Goal: Task Accomplishment & Management: Manage account settings

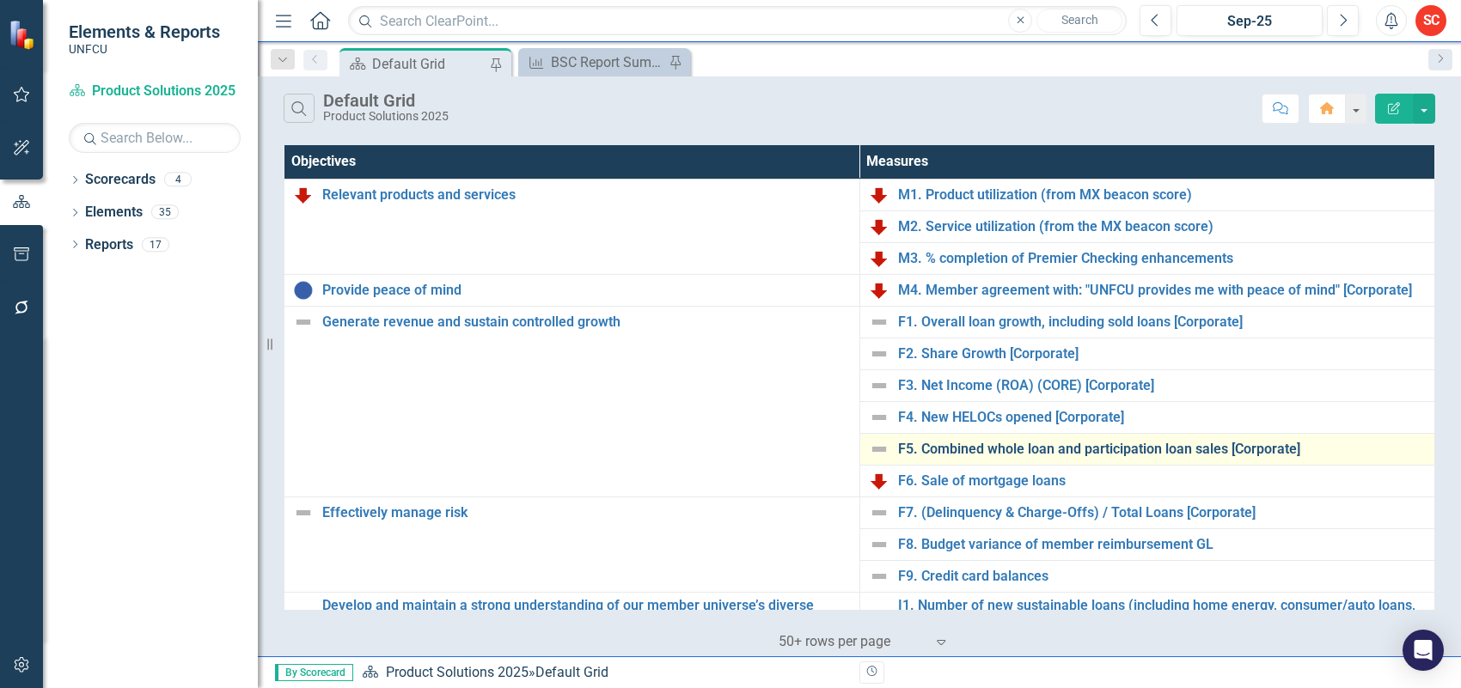
scroll to position [107, 0]
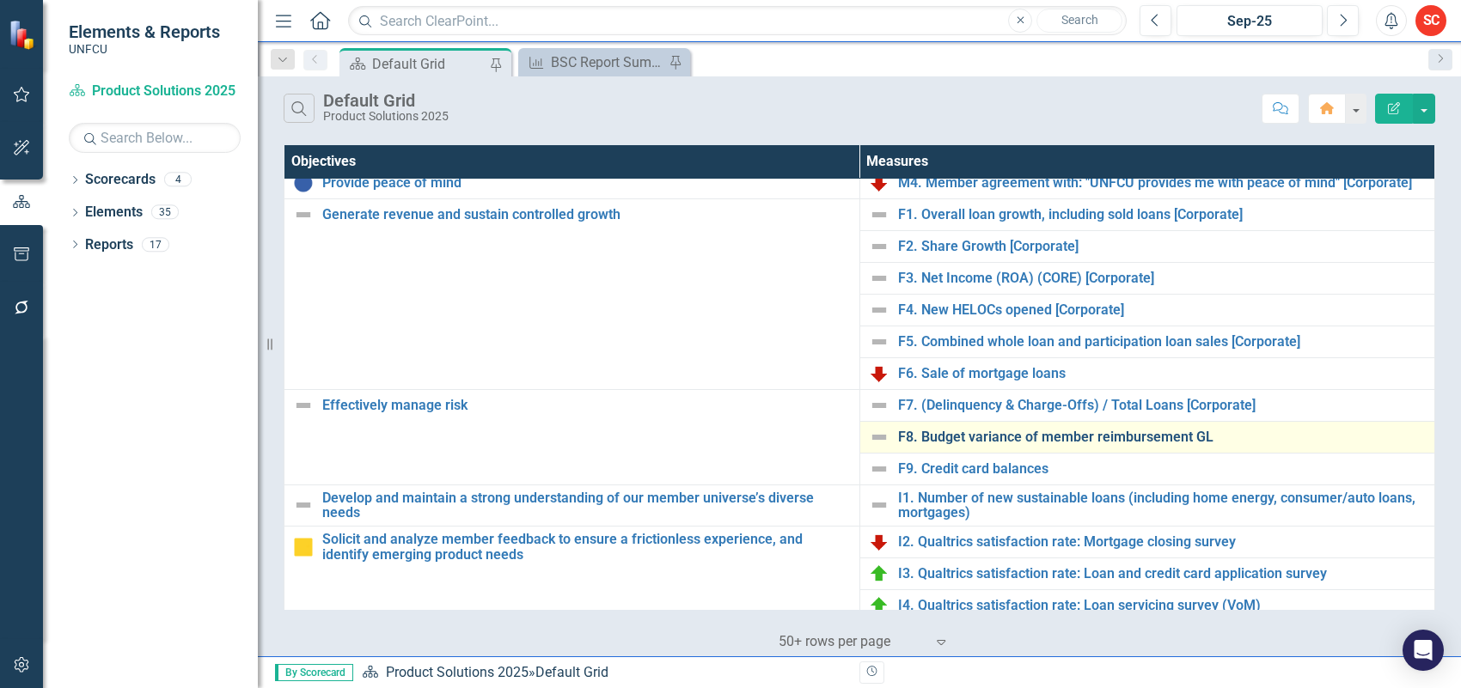
click at [987, 432] on link "F8. Budget variance of member reimbursement GL" at bounding box center [1162, 437] width 529 height 15
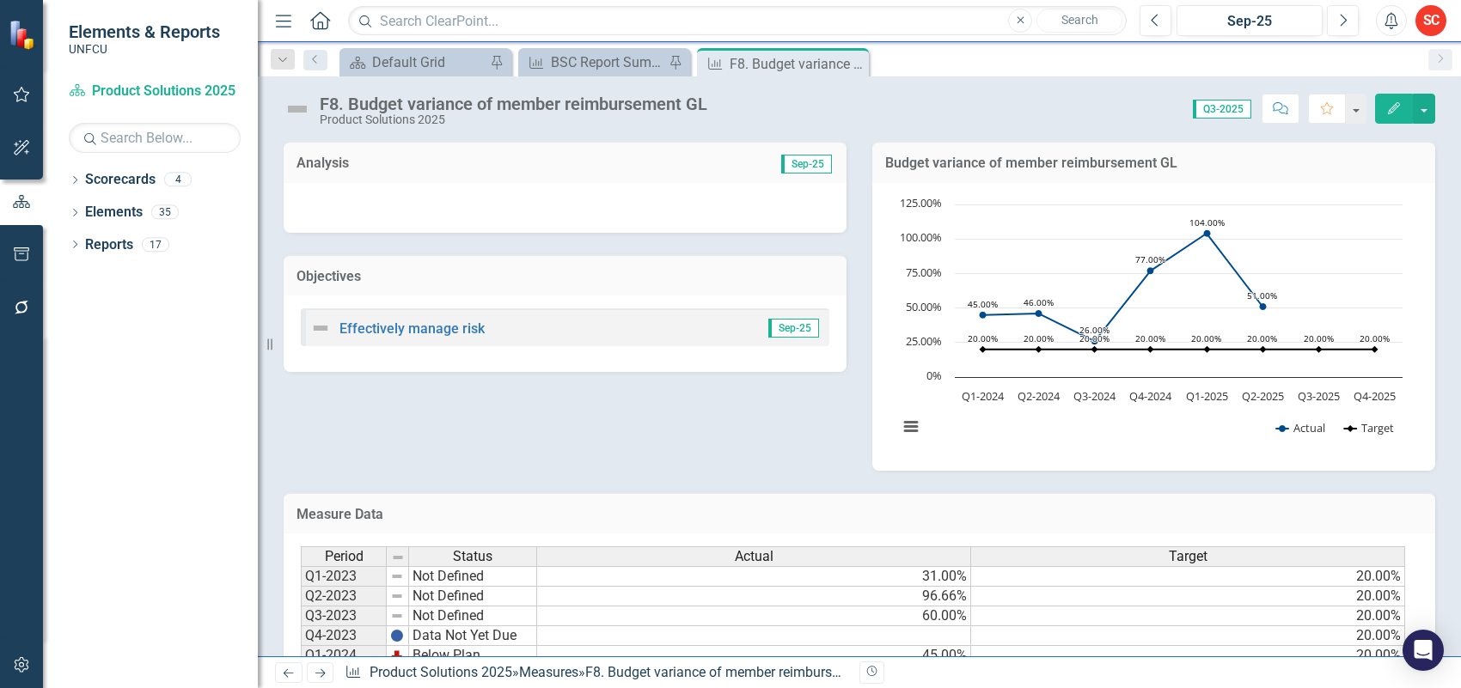
scroll to position [203, 0]
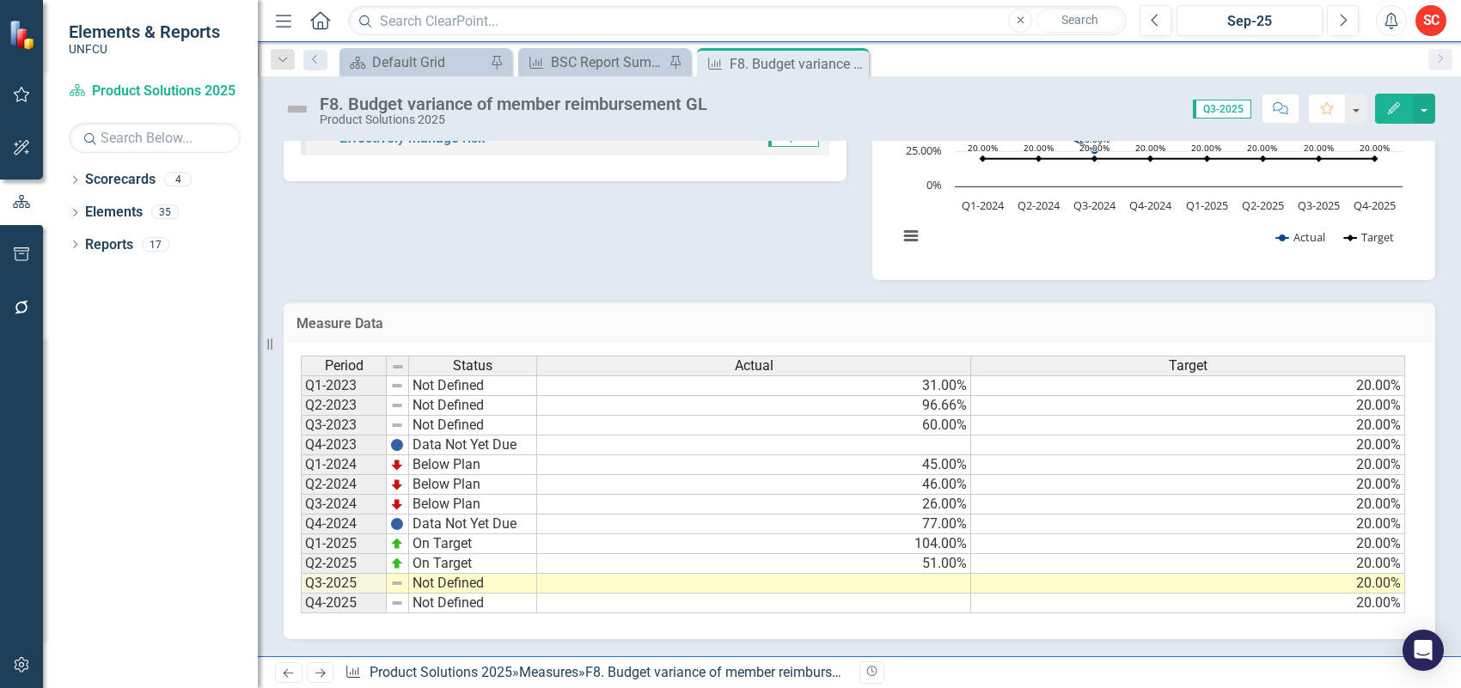
click at [780, 574] on td at bounding box center [754, 584] width 434 height 20
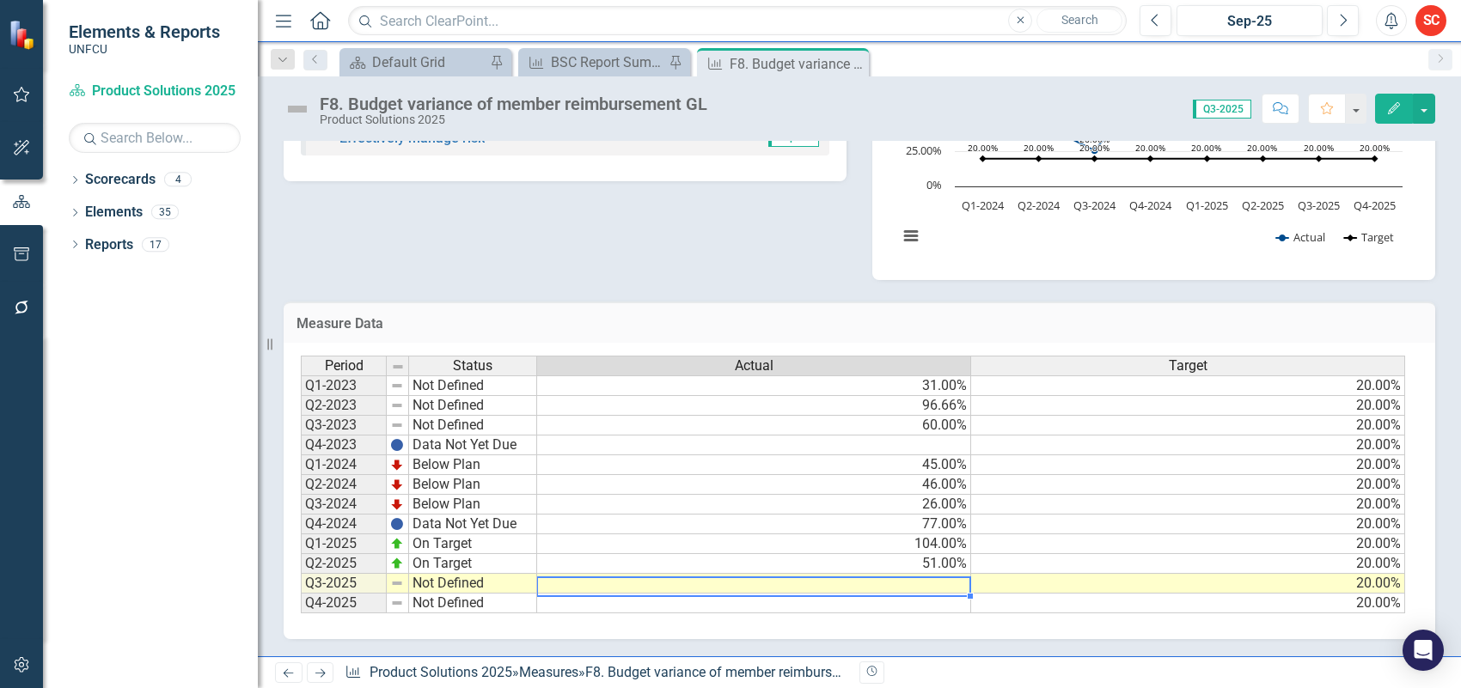
click at [780, 574] on td at bounding box center [754, 584] width 434 height 20
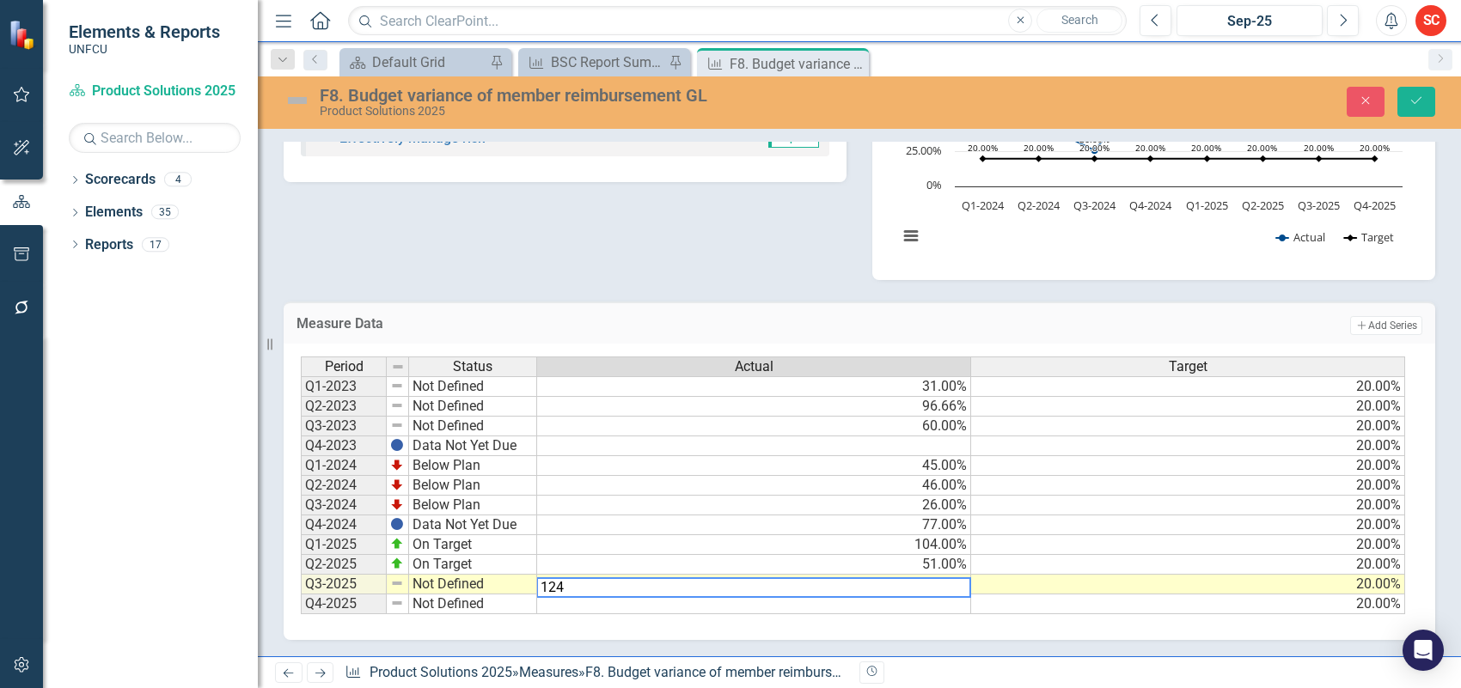
click at [752, 516] on td "77.00%" at bounding box center [754, 526] width 434 height 20
type textarea "77"
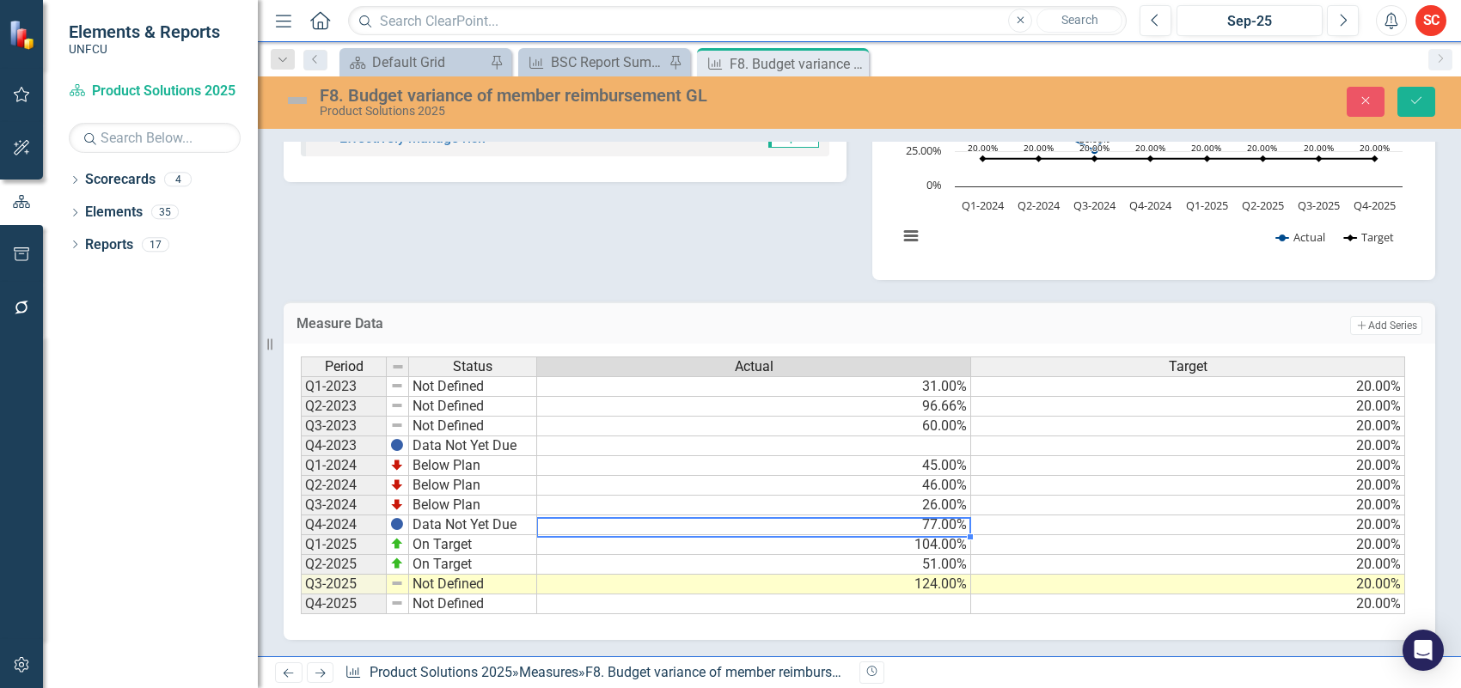
click at [509, 575] on td "Not Defined" at bounding box center [473, 585] width 128 height 20
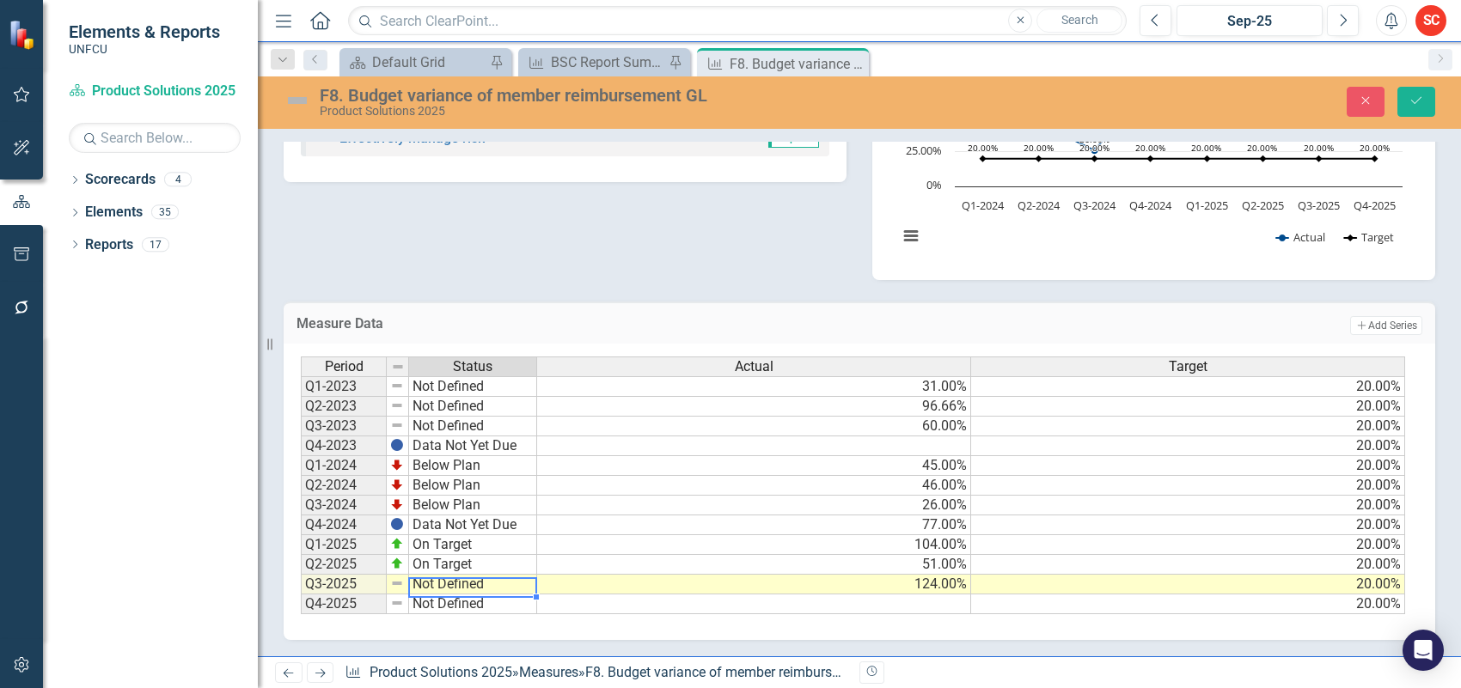
click at [509, 575] on td "Not Defined" at bounding box center [473, 585] width 128 height 20
type textarea "Not Defined"
click at [1418, 104] on icon "Save" at bounding box center [1416, 101] width 15 height 12
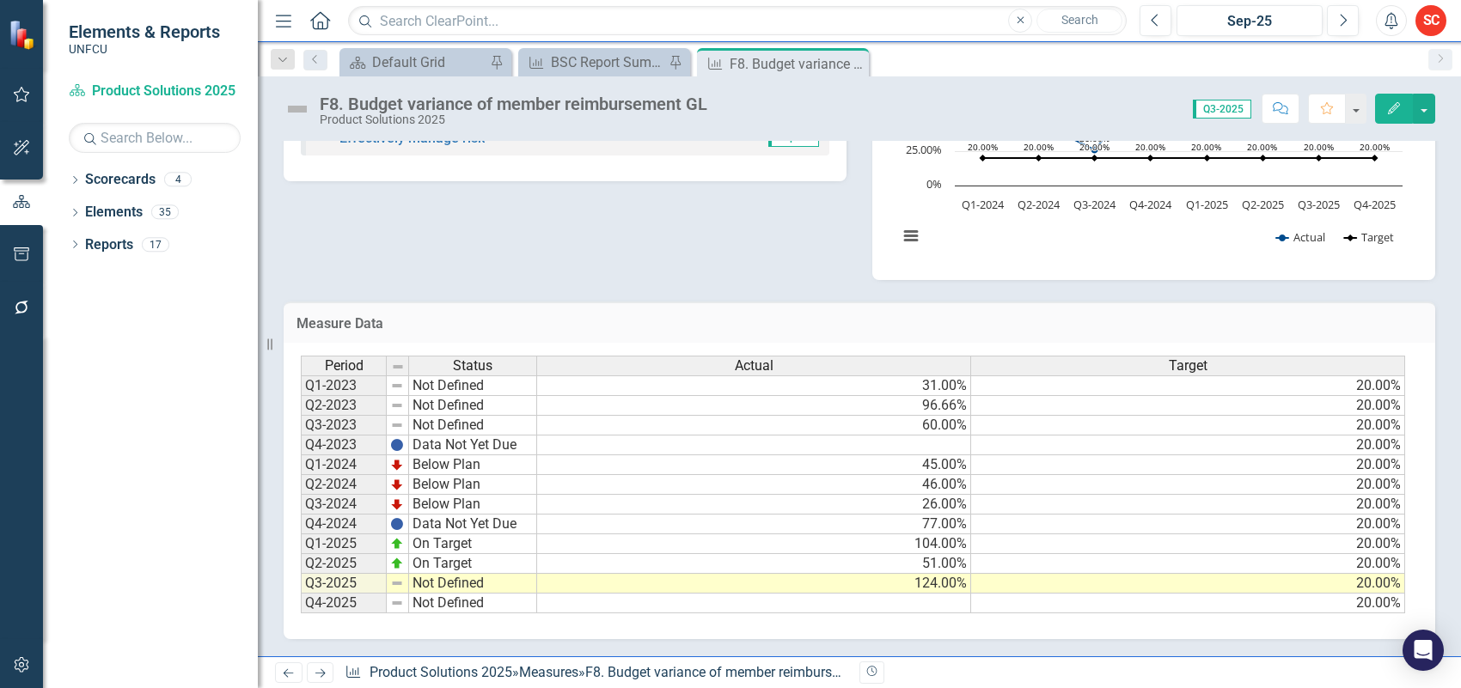
scroll to position [0, 13]
click at [507, 574] on td "Not Defined" at bounding box center [473, 584] width 128 height 20
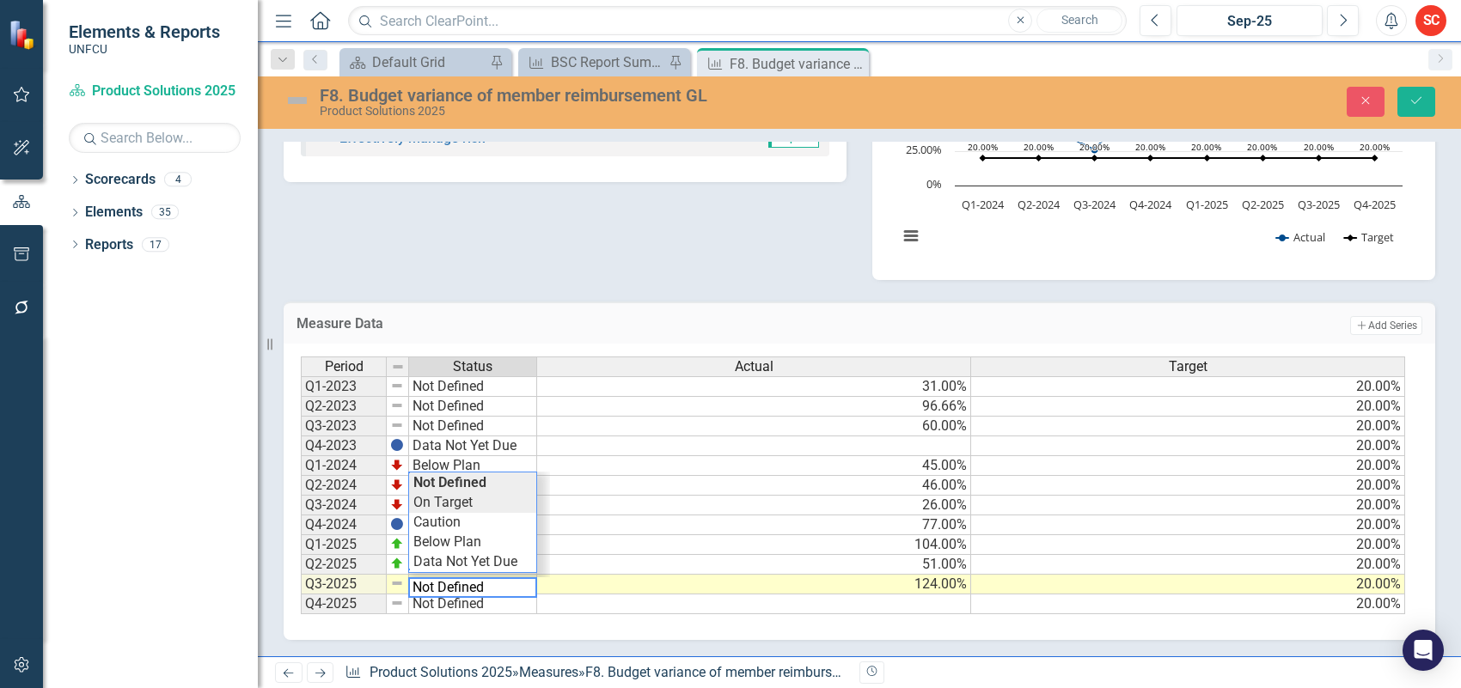
type textarea "On Target"
click at [499, 487] on div "Period Status Actual Target Q1-2023 Not Defined 31.00% 20.00% Q2-2023 Not Defin…" at bounding box center [853, 486] width 1104 height 259
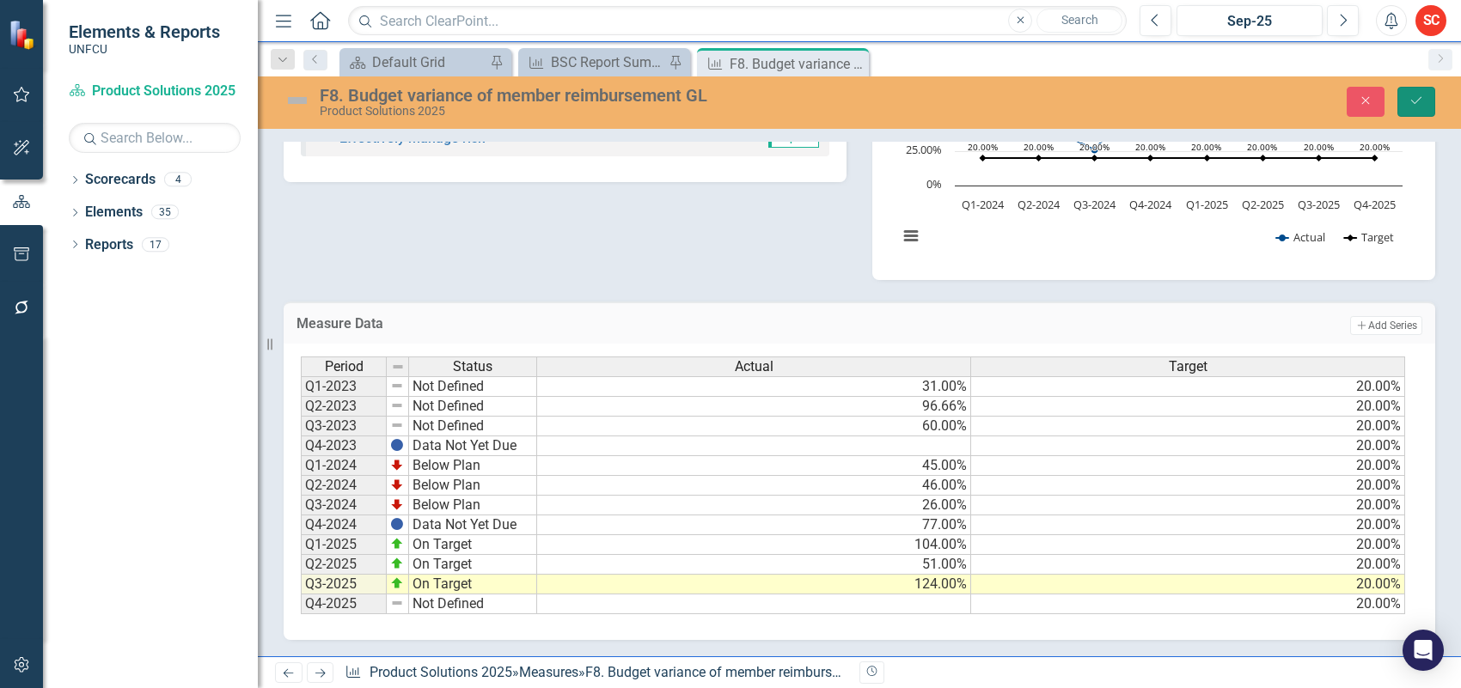
click at [1416, 96] on icon "Save" at bounding box center [1416, 101] width 15 height 12
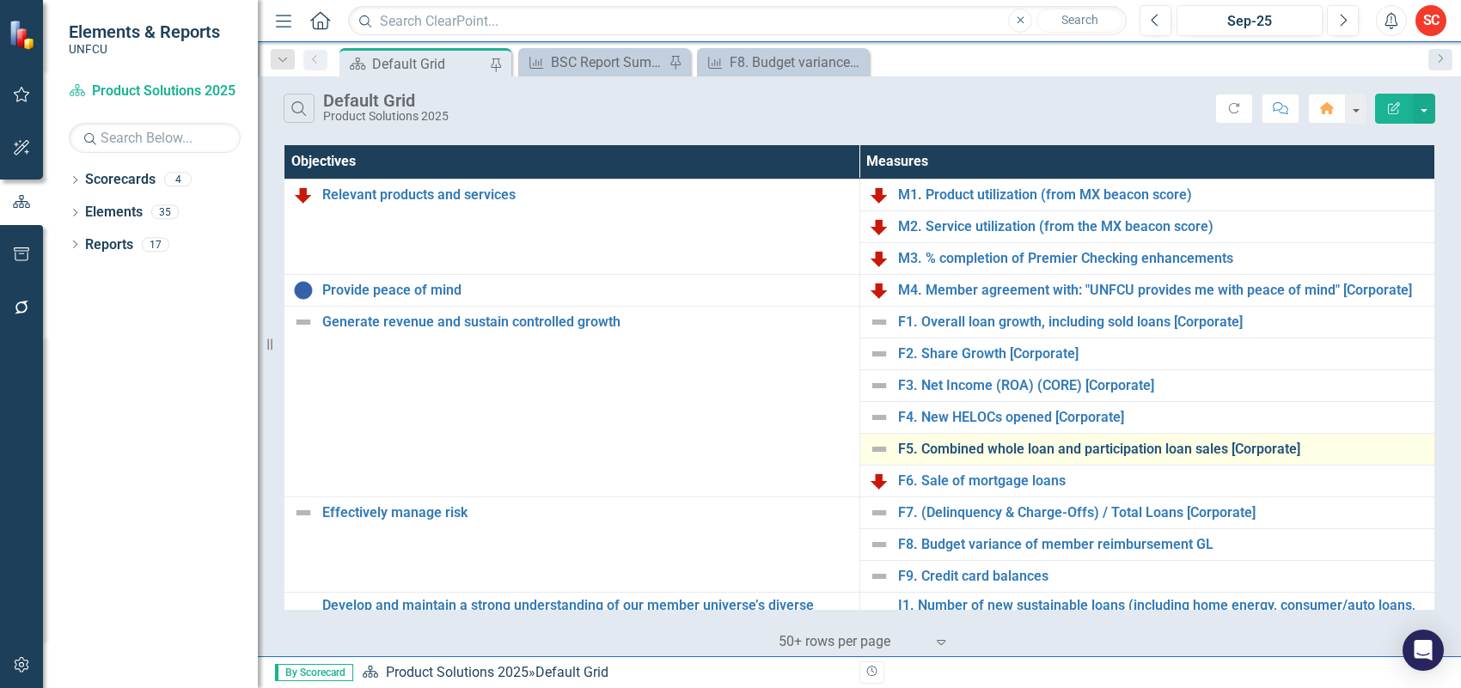
scroll to position [107, 0]
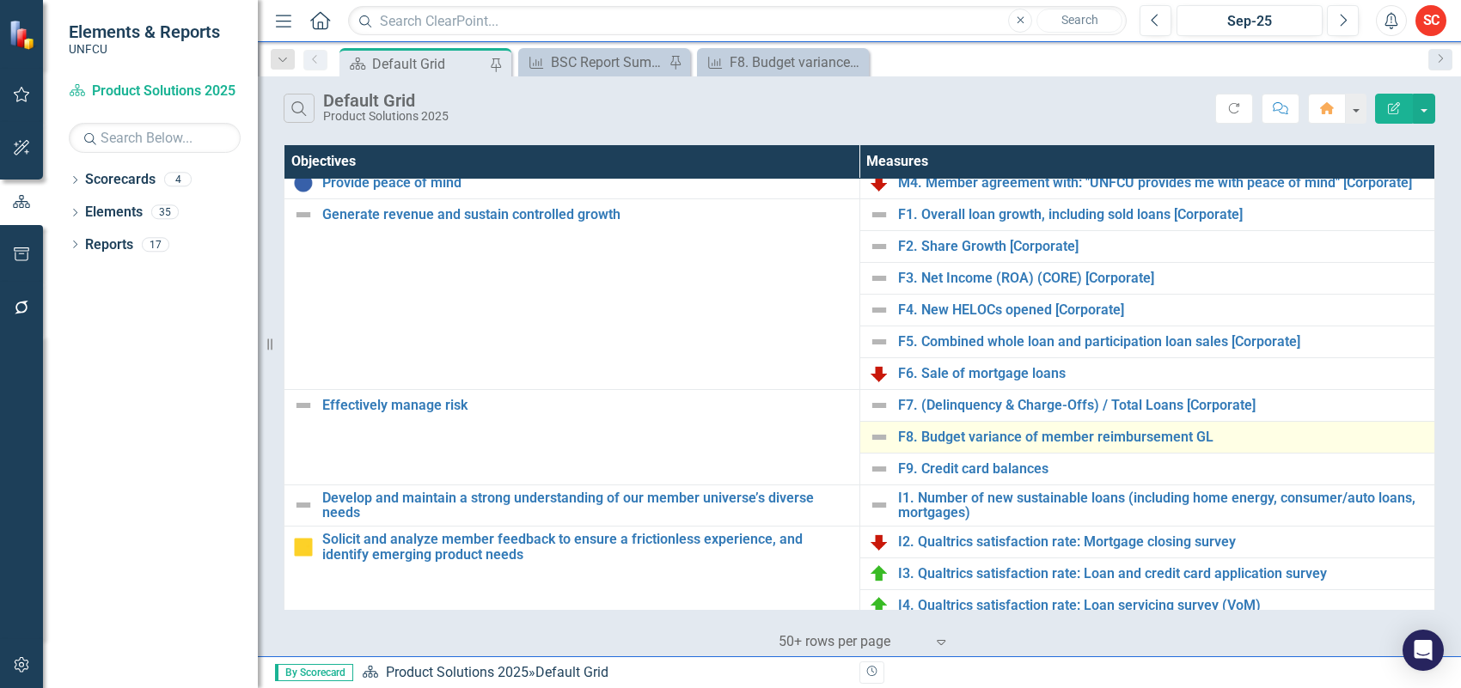
click at [869, 443] on img at bounding box center [879, 437] width 21 height 21
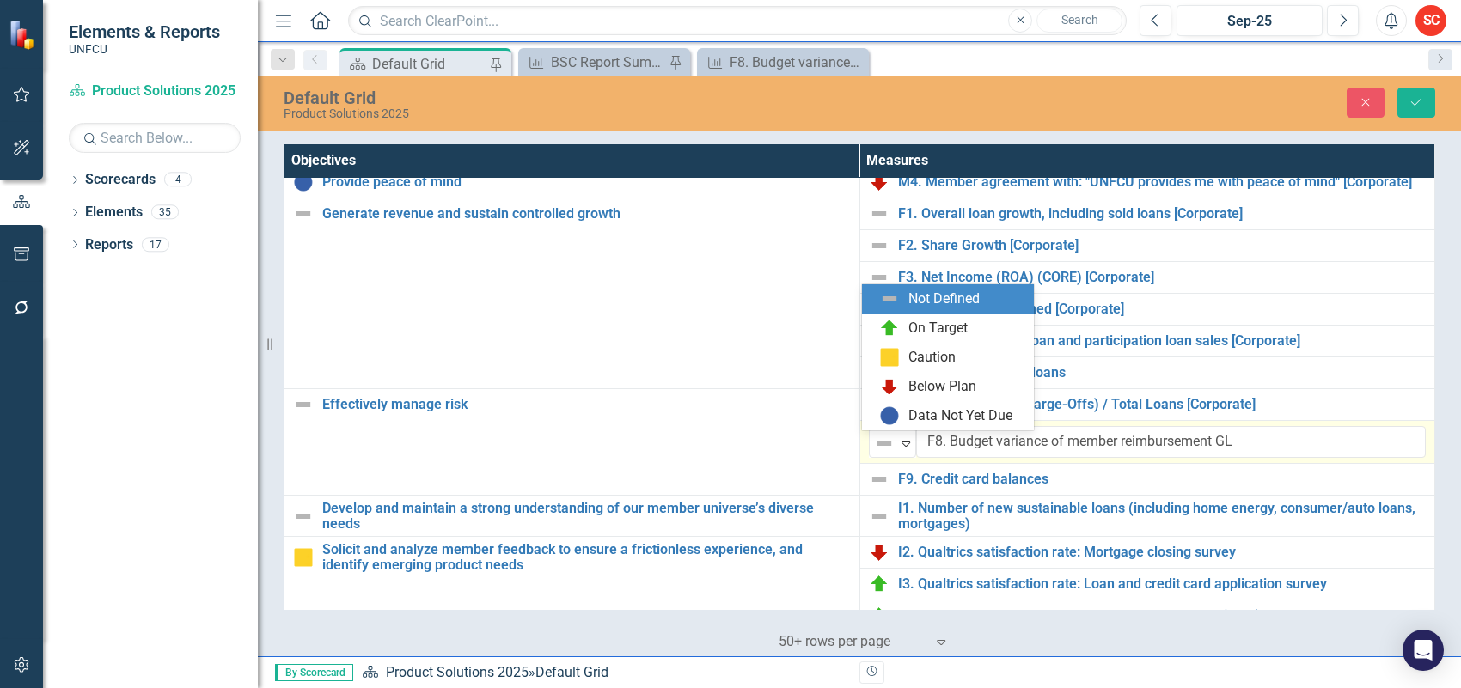
drag, startPoint x: 869, startPoint y: 443, endPoint x: 860, endPoint y: 434, distance: 12.8
click at [860, 434] on td "5 results available. Use Up and Down to choose options, press Enter to select t…" at bounding box center [1147, 442] width 576 height 43
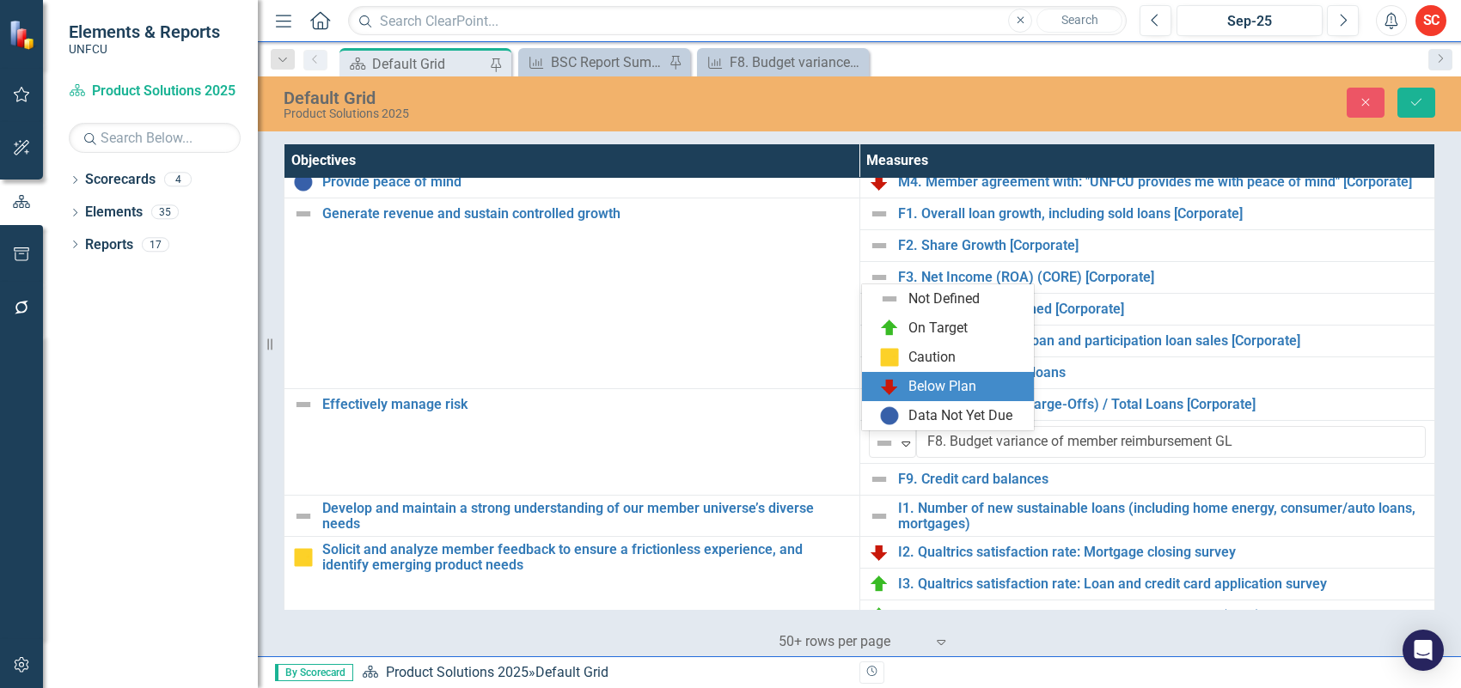
click at [951, 383] on div "Below Plan" at bounding box center [942, 387] width 68 height 20
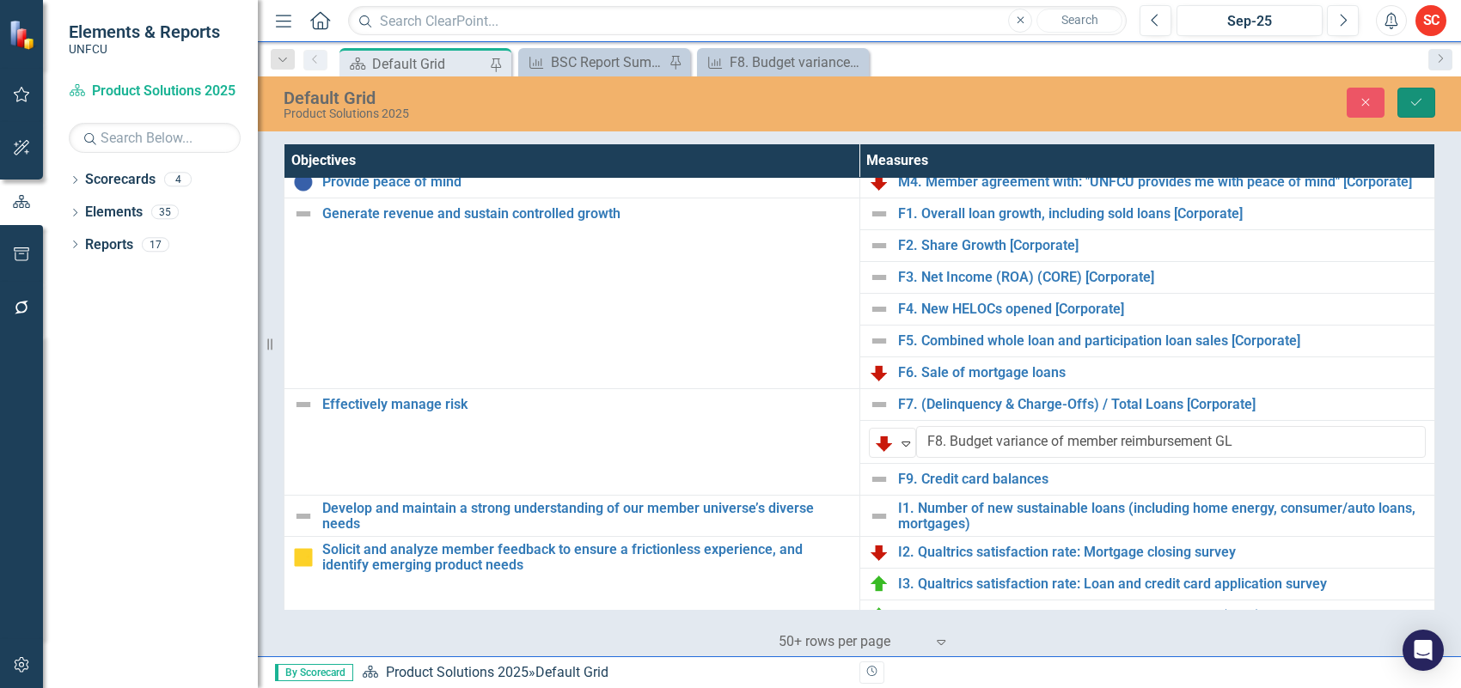
click at [1407, 96] on button "Save" at bounding box center [1416, 103] width 38 height 30
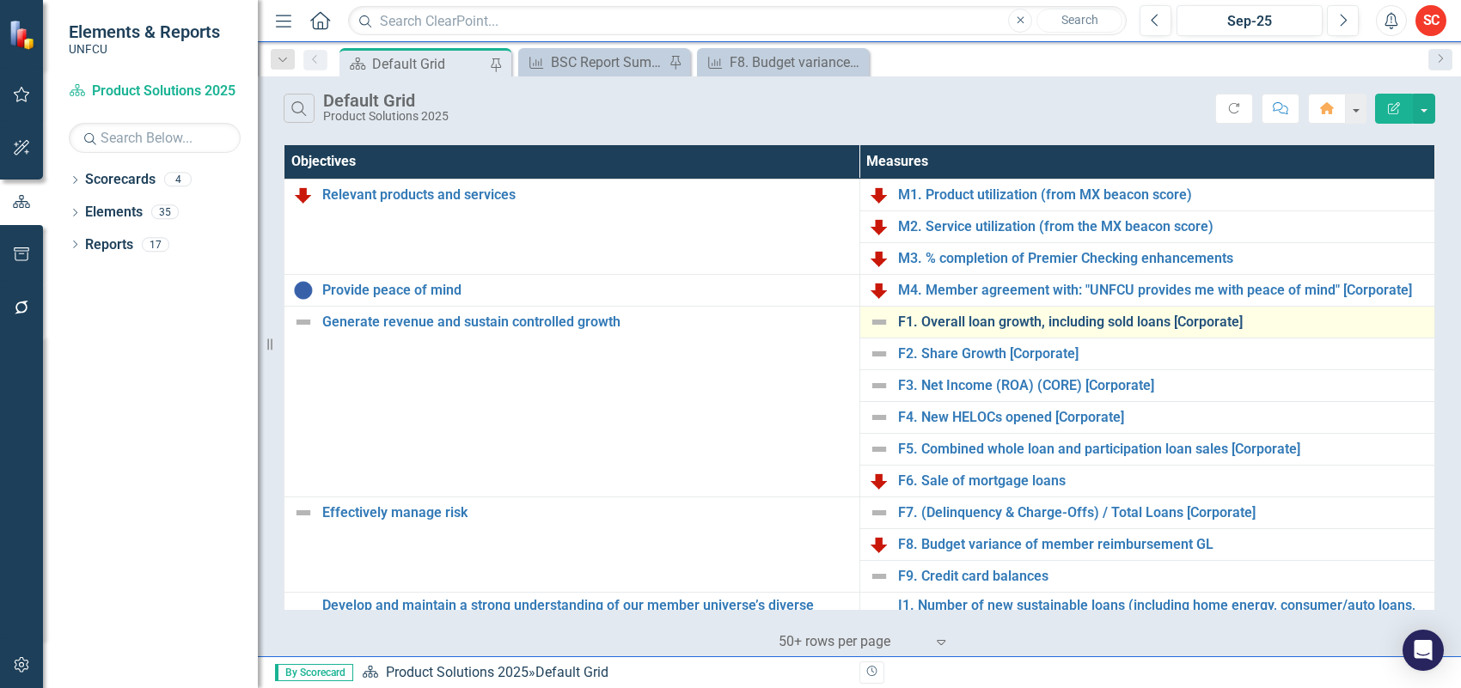
click at [1187, 319] on link "F1. Overall loan growth, including sold loans [Corporate]" at bounding box center [1162, 322] width 529 height 15
